Goal: Task Accomplishment & Management: Manage account settings

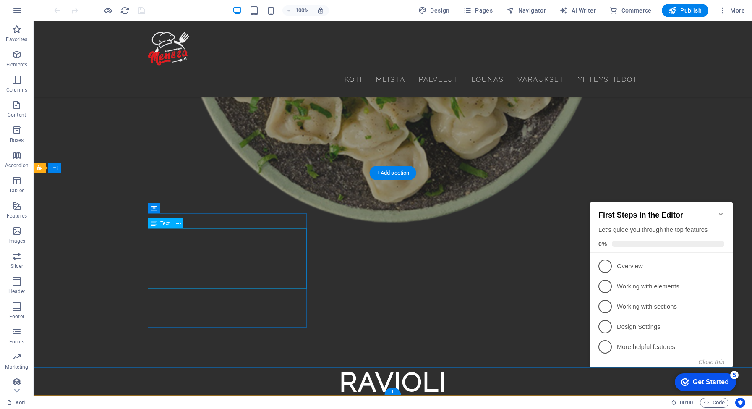
scroll to position [4045, 0]
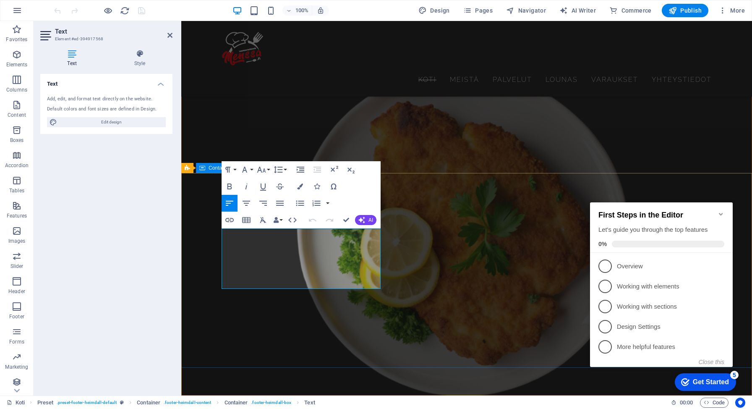
scroll to position [3461, 0]
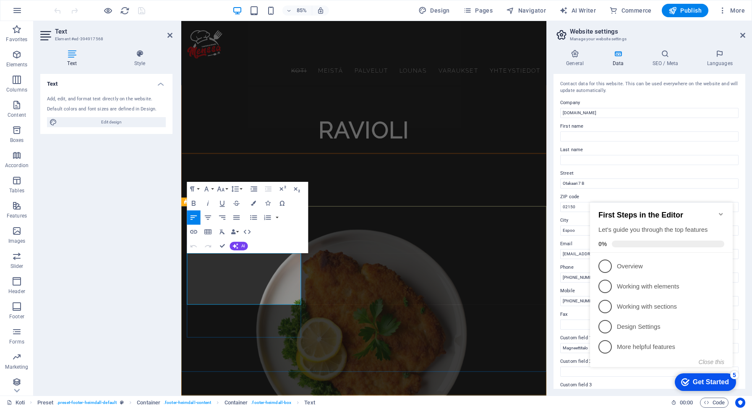
scroll to position [2861, 0]
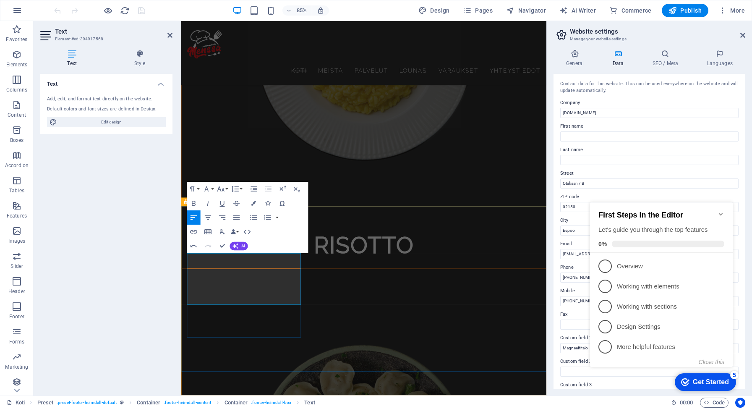
click at [691, 12] on span "Publish" at bounding box center [685, 10] width 33 height 8
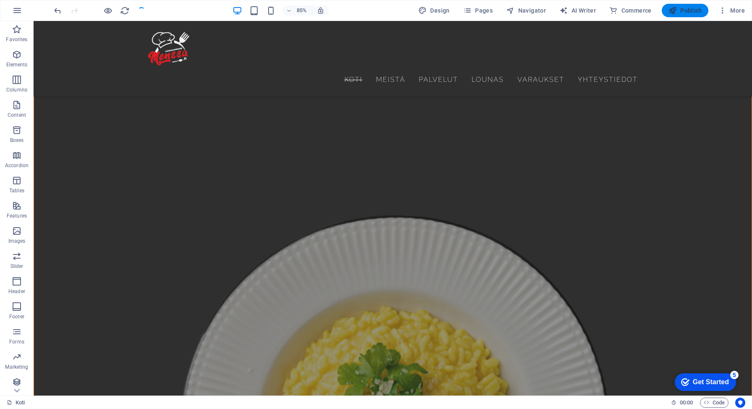
scroll to position [3743, 0]
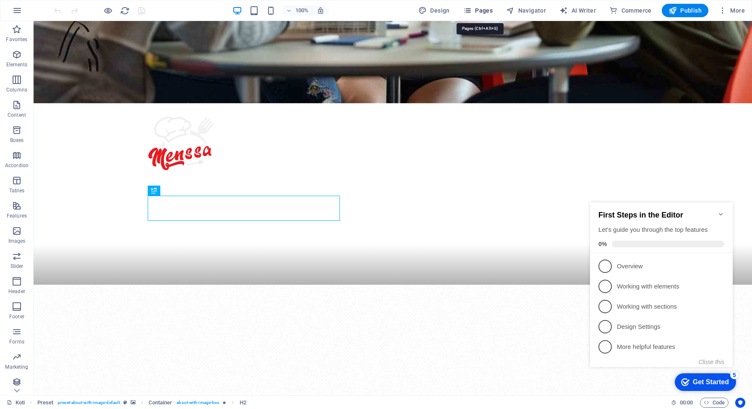
click at [483, 8] on span "Pages" at bounding box center [477, 10] width 29 height 8
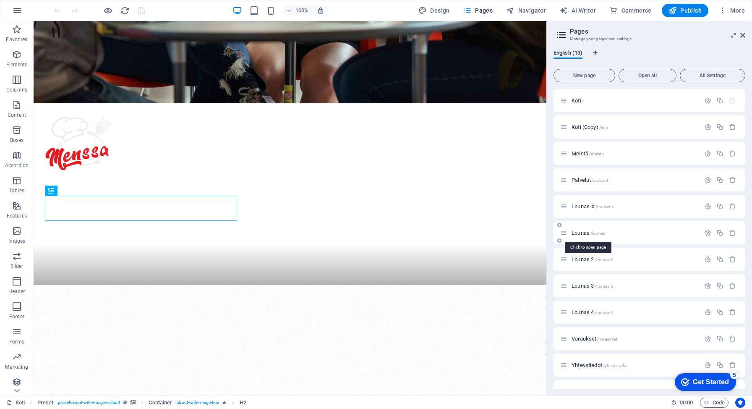
click at [579, 234] on span "Lounas /lounas" at bounding box center [589, 233] width 34 height 6
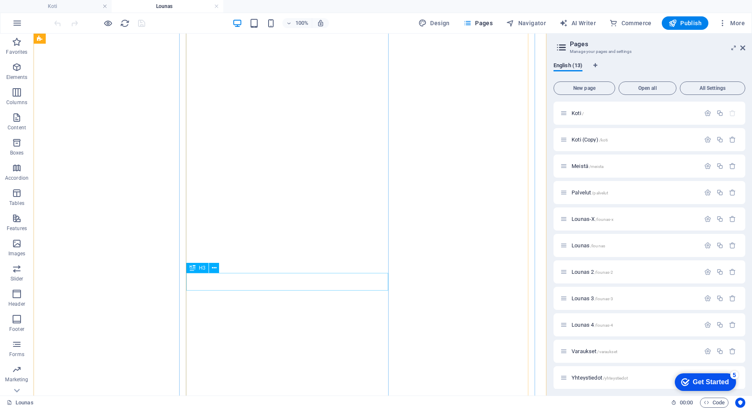
scroll to position [715, 0]
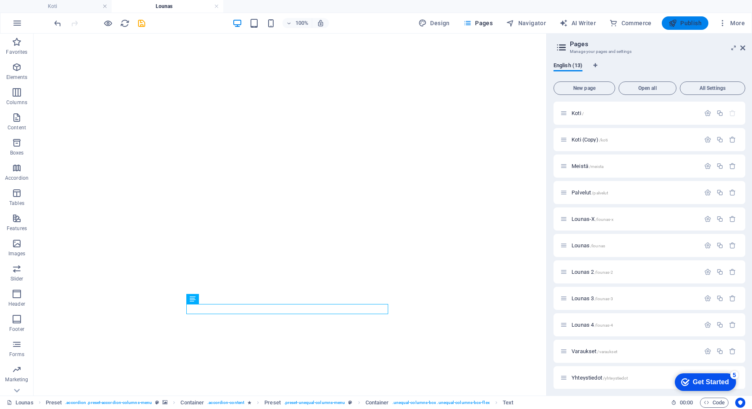
click at [681, 22] on span "Publish" at bounding box center [685, 23] width 33 height 8
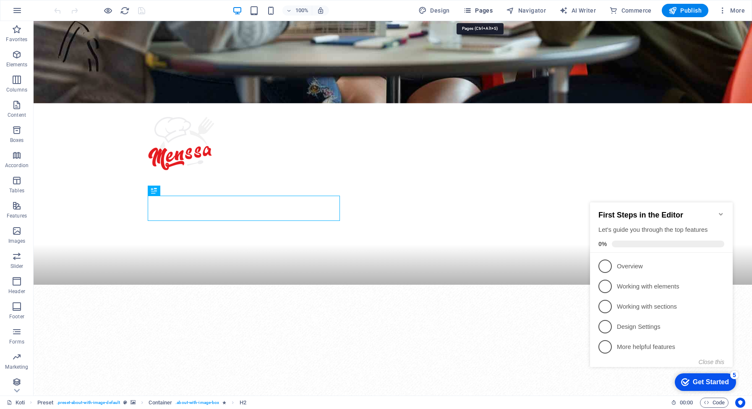
click at [487, 11] on span "Pages" at bounding box center [477, 10] width 29 height 8
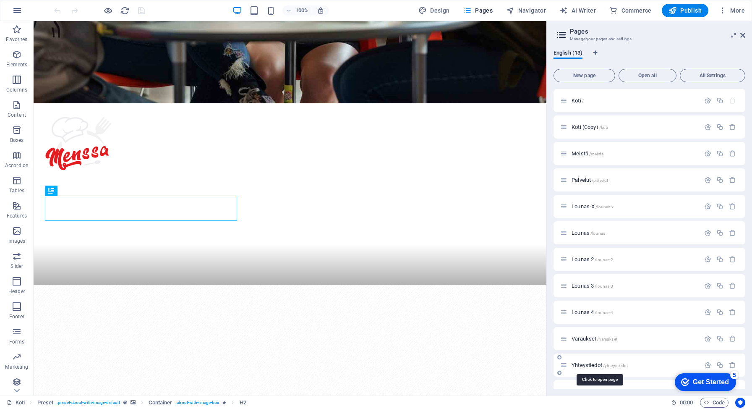
click at [584, 367] on span "Yhteystiedot /yhteystiedot" at bounding box center [600, 365] width 56 height 6
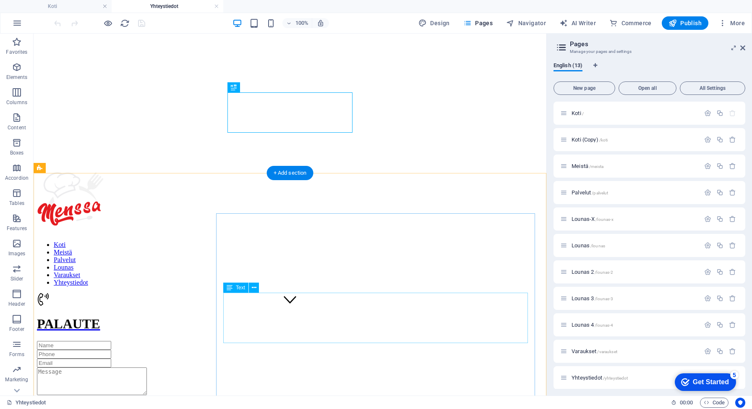
scroll to position [88, 0]
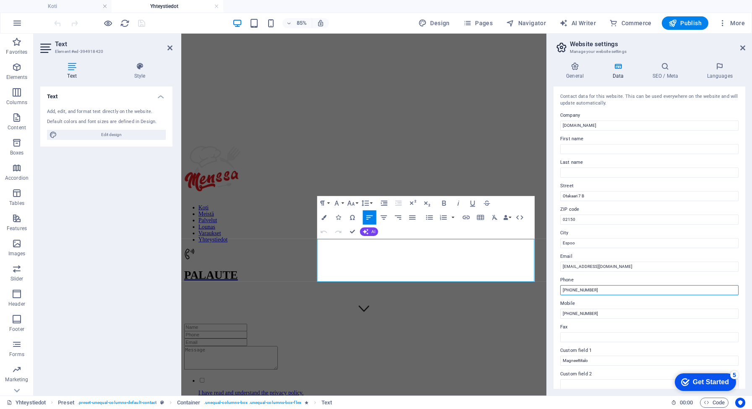
click at [607, 290] on input "[PHONE_NUMBER]" at bounding box center [649, 290] width 178 height 10
type input "+358 46 567 8165"
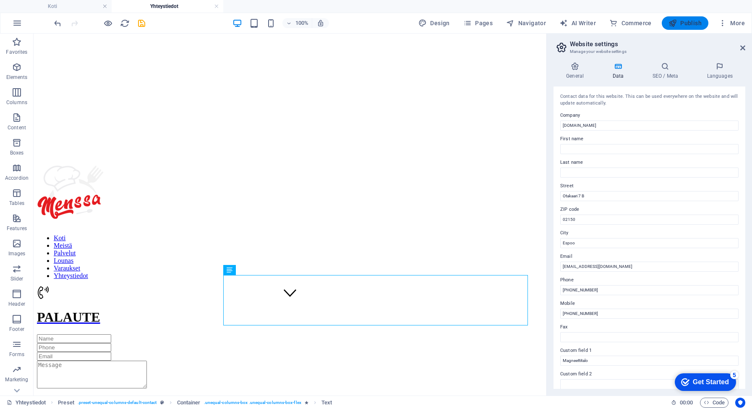
click at [688, 22] on span "Publish" at bounding box center [685, 23] width 33 height 8
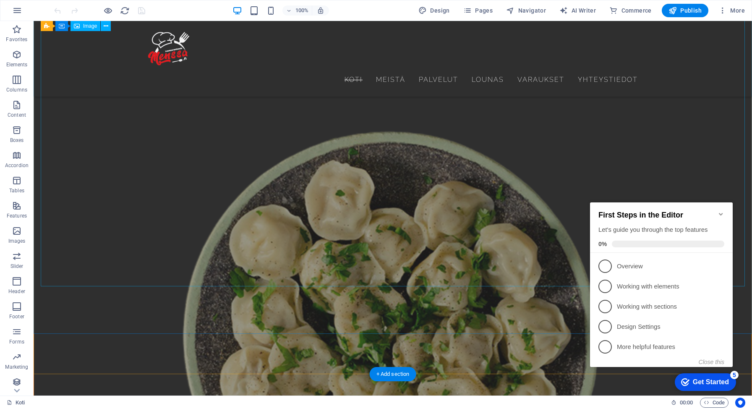
scroll to position [4045, 0]
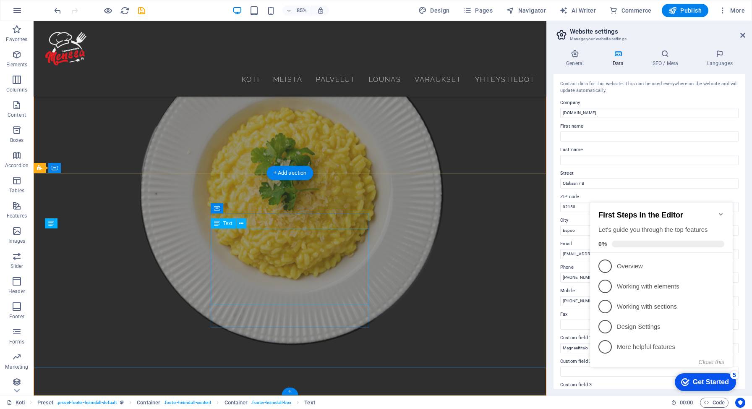
scroll to position [3233, 0]
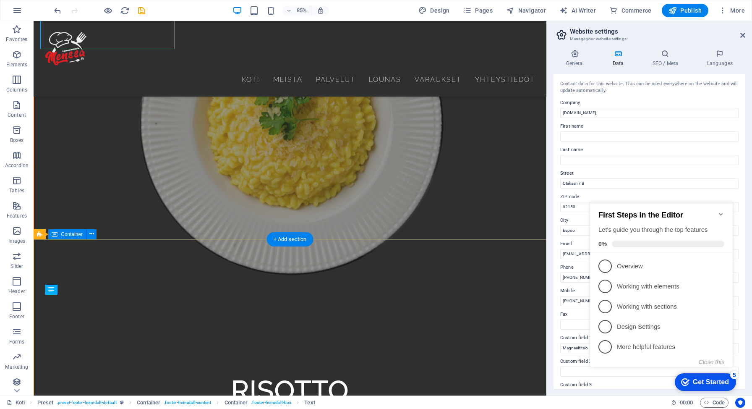
scroll to position [3166, 0]
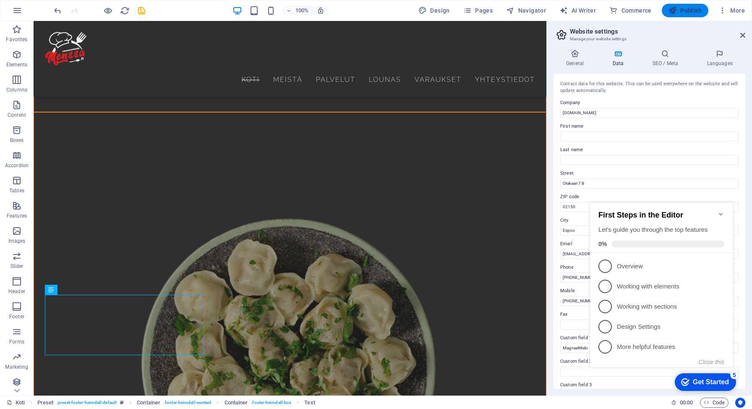
click at [687, 13] on span "Publish" at bounding box center [685, 10] width 33 height 8
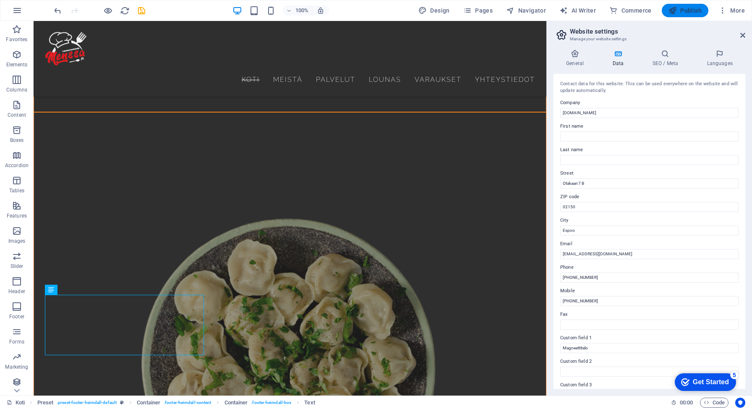
scroll to position [3811, 0]
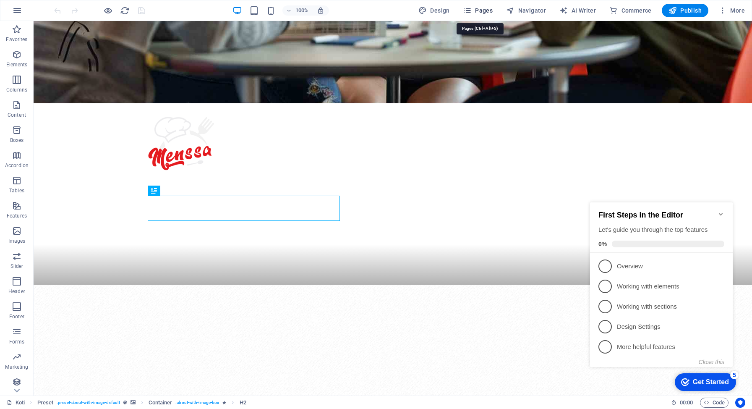
click at [489, 14] on span "Pages" at bounding box center [477, 10] width 29 height 8
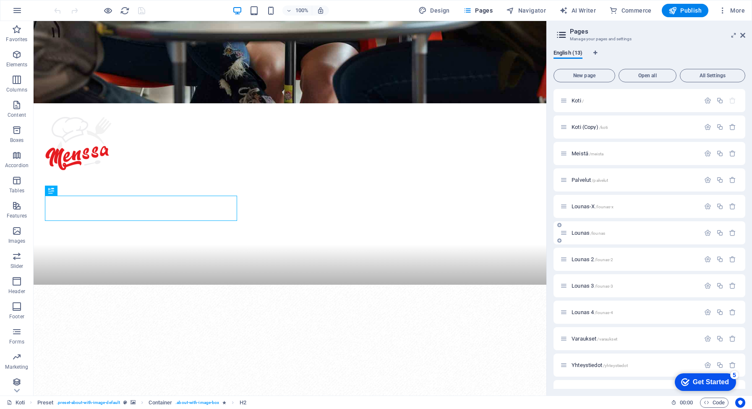
click at [584, 234] on span "Lounas /lounas" at bounding box center [589, 233] width 34 height 6
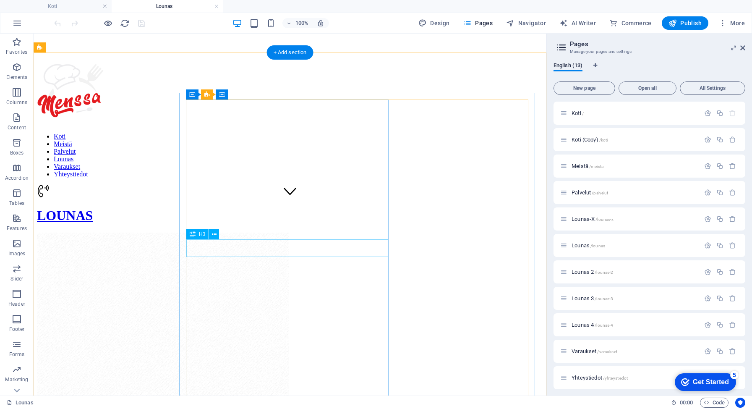
scroll to position [191, 0]
